Goal: Task Accomplishment & Management: Use online tool/utility

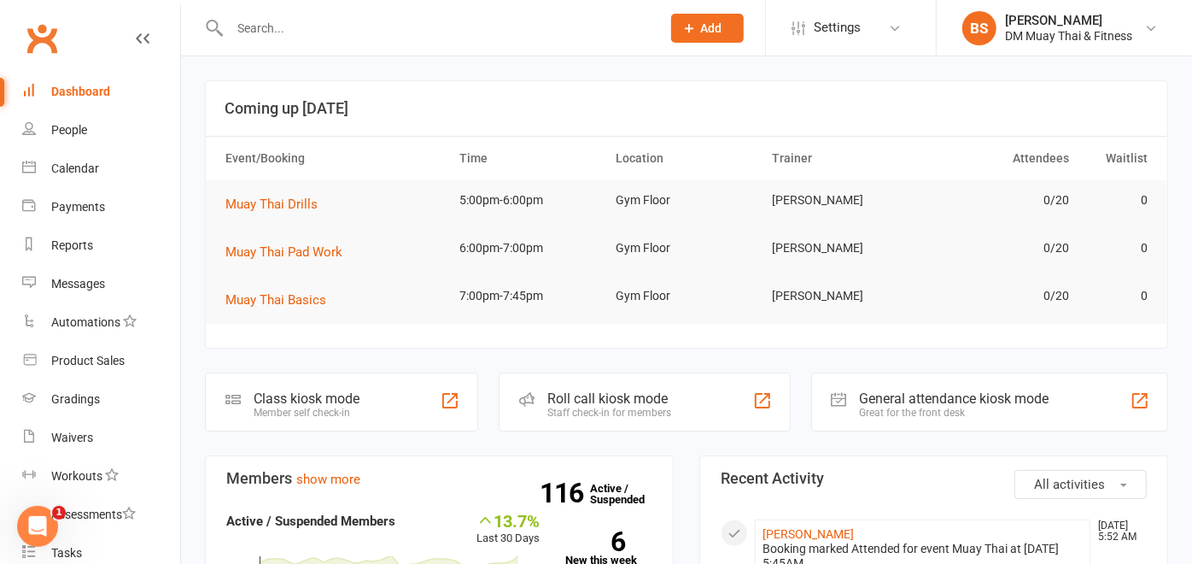
click at [655, 397] on div "Roll call kiosk mode" at bounding box center [609, 398] width 124 height 16
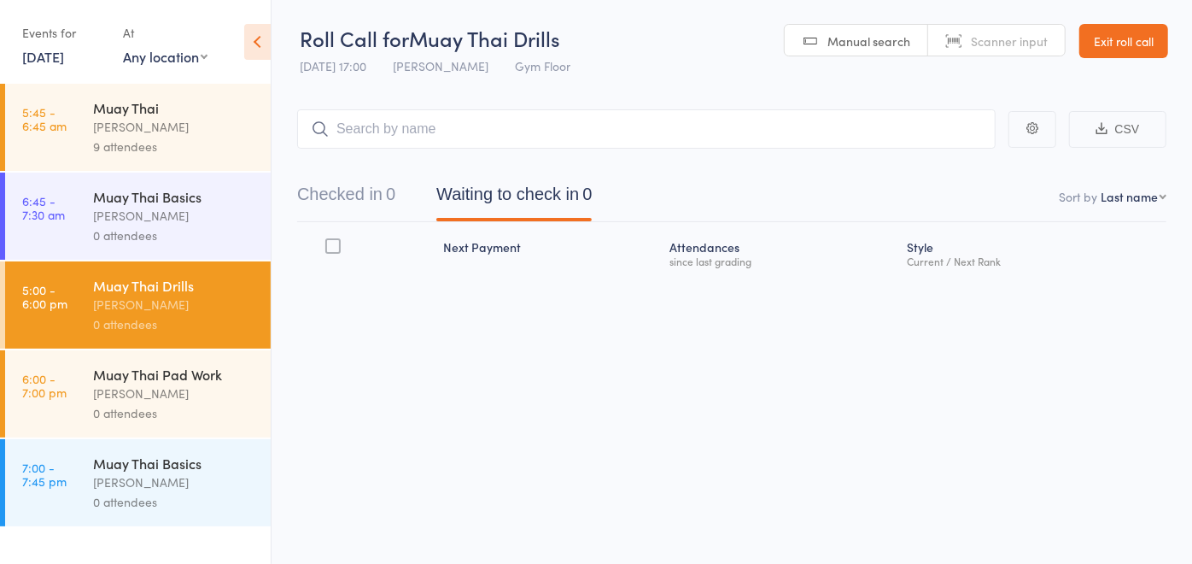
click at [161, 231] on div "0 attendees" at bounding box center [174, 235] width 163 height 20
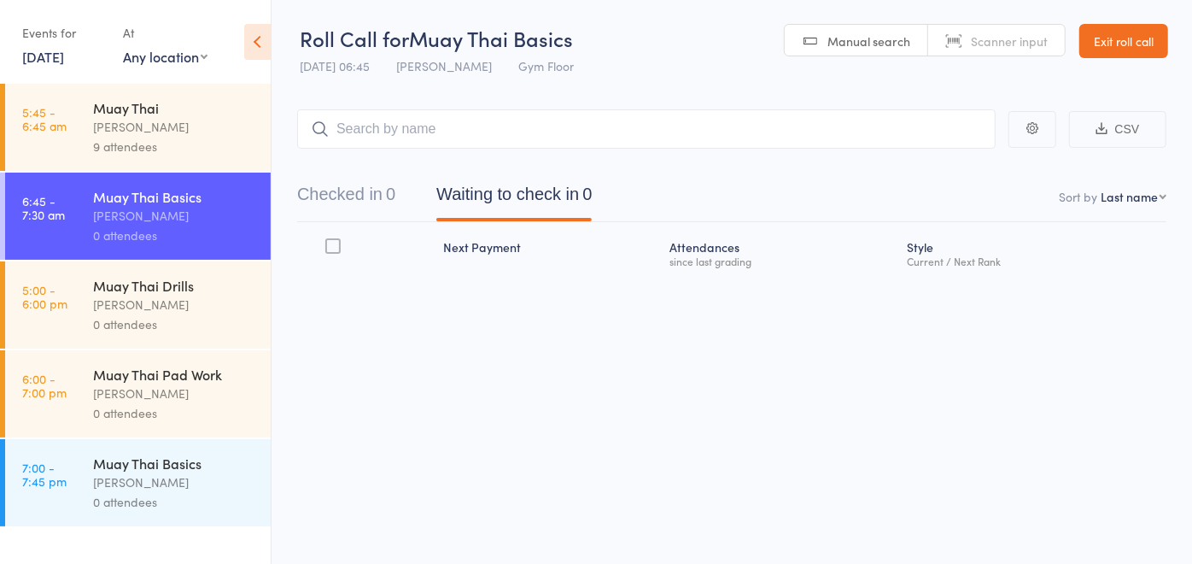
click at [382, 121] on input "search" at bounding box center [646, 128] width 698 height 39
type input "katie"
click at [966, 166] on link "Drop in" at bounding box center [951, 165] width 56 height 26
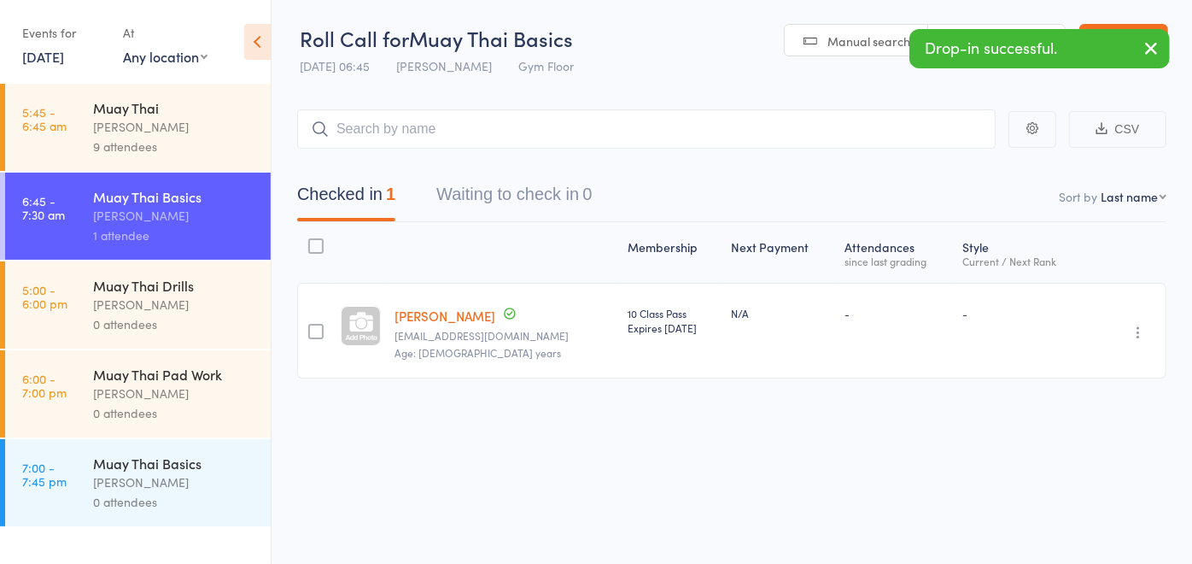
click at [733, 91] on main "CSV Checked in 1 Waiting to check in 0 Sort by Last name First name Last name B…" at bounding box center [732, 269] width 920 height 371
